Goal: Transaction & Acquisition: Purchase product/service

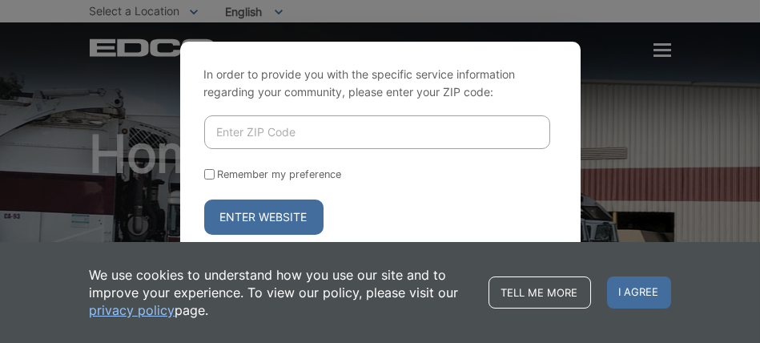
click at [335, 134] on input "Enter ZIP Code" at bounding box center [377, 132] width 346 height 34
type input "91901"
drag, startPoint x: 215, startPoint y: 176, endPoint x: 227, endPoint y: 188, distance: 17.0
click at [216, 177] on div "Remember my preference" at bounding box center [380, 174] width 352 height 12
click at [211, 175] on input "Remember my preference" at bounding box center [209, 174] width 10 height 10
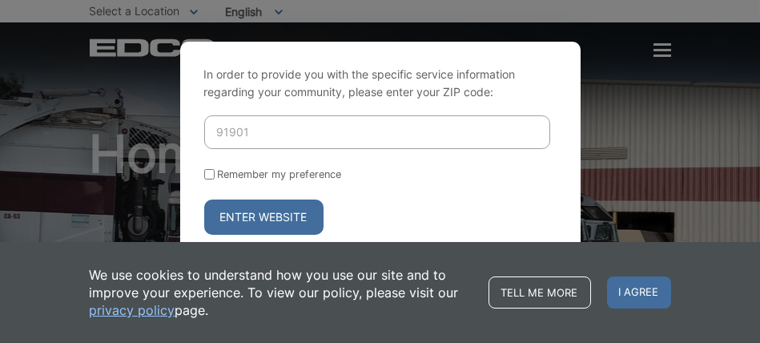
checkbox input "true"
drag, startPoint x: 272, startPoint y: 210, endPoint x: 288, endPoint y: 220, distance: 19.1
click at [275, 212] on button "Enter Website" at bounding box center [263, 216] width 119 height 35
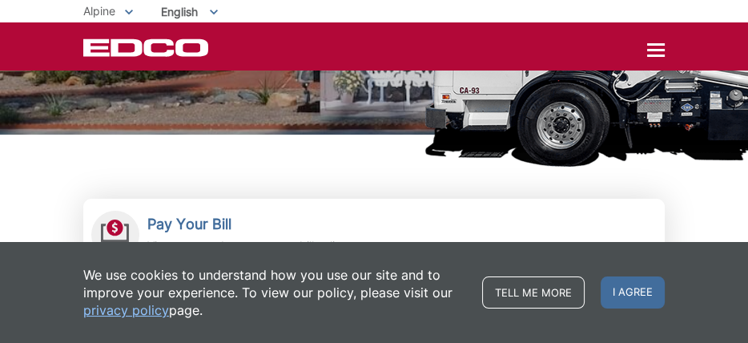
scroll to position [320, 0]
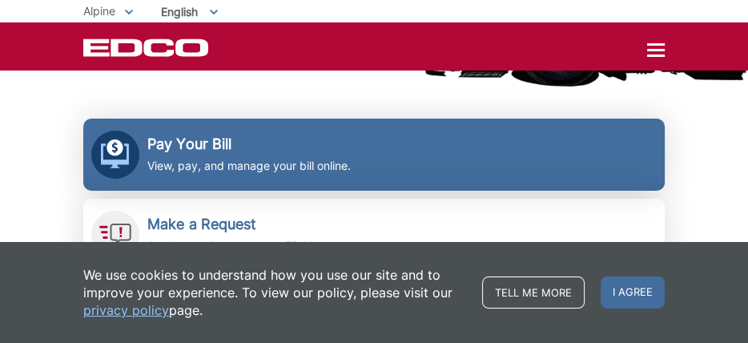
click at [215, 164] on p "View, pay, and manage your bill online." at bounding box center [248, 166] width 203 height 18
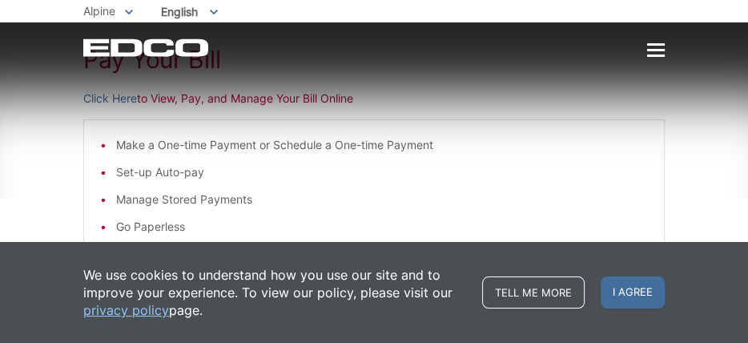
scroll to position [240, 0]
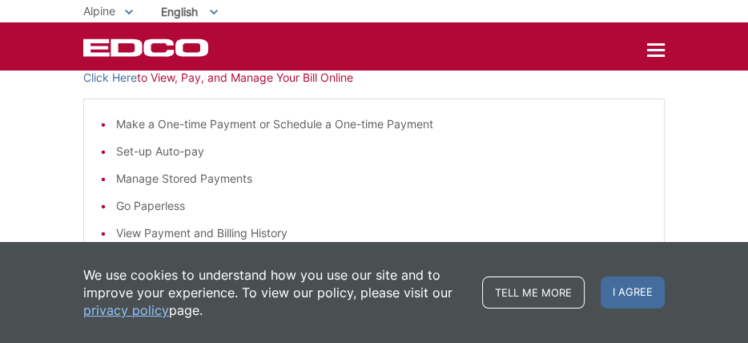
click at [194, 154] on li "Set-up Auto-pay" at bounding box center [382, 152] width 532 height 18
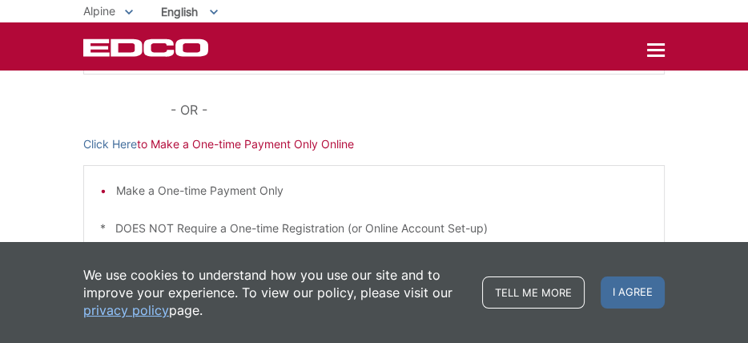
scroll to position [542, 0]
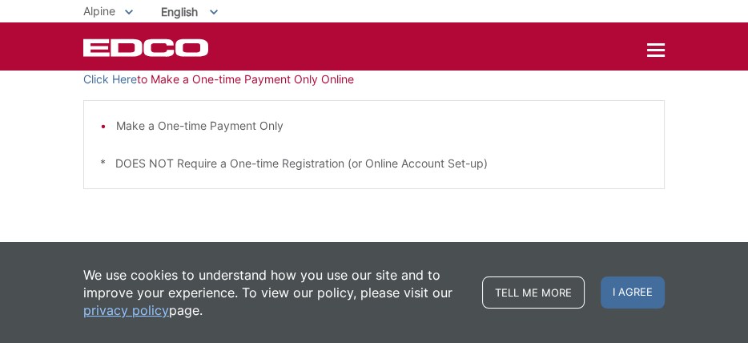
drag, startPoint x: 442, startPoint y: 85, endPoint x: 396, endPoint y: 74, distance: 46.8
click at [432, 84] on p "Click Here to Make a One-time Payment Only Online" at bounding box center [373, 79] width 581 height 18
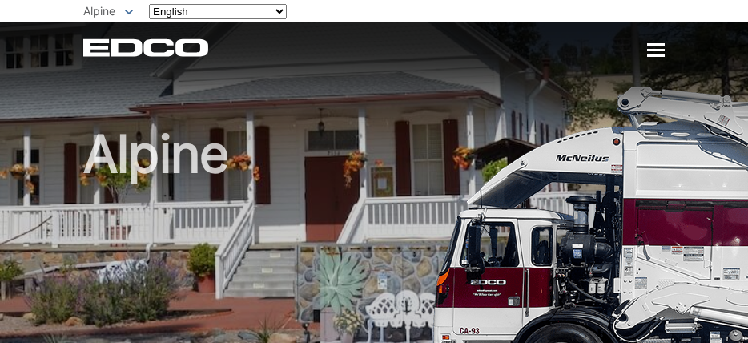
scroll to position [320, 0]
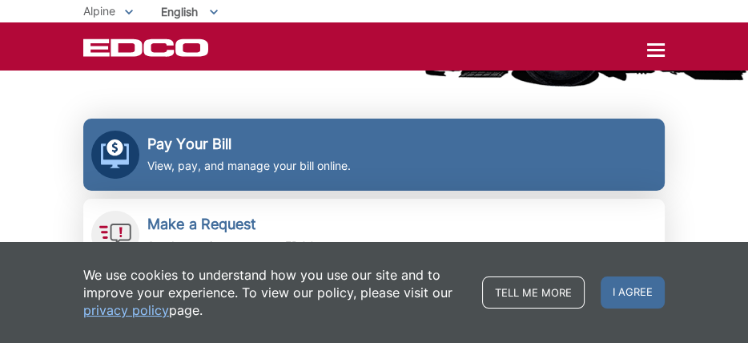
click at [215, 159] on p "View, pay, and manage your bill online." at bounding box center [248, 166] width 203 height 18
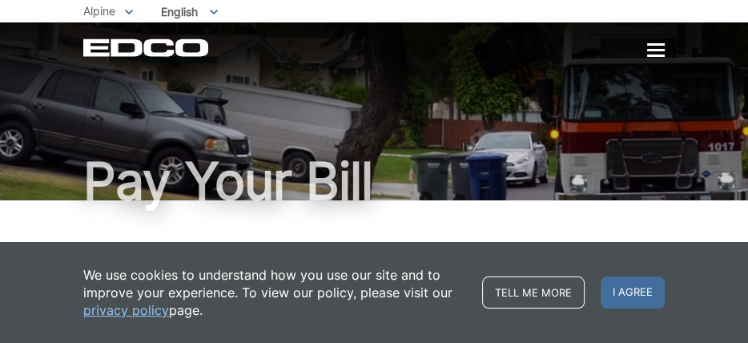
scroll to position [159, 0]
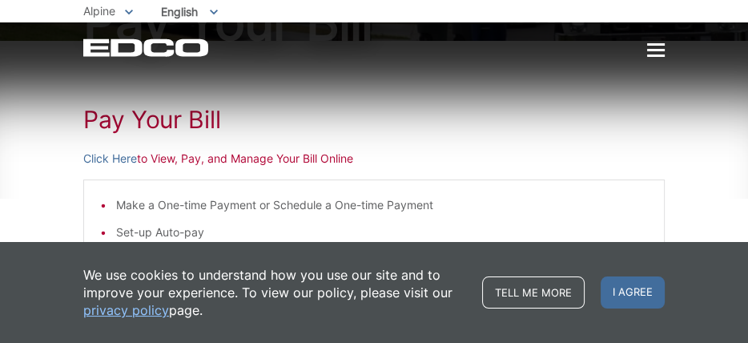
click at [235, 160] on p "Click Here to View, Pay, and Manage Your Bill Online" at bounding box center [373, 159] width 581 height 18
click at [115, 156] on link "Click Here" at bounding box center [110, 159] width 54 height 18
